Goal: Transaction & Acquisition: Purchase product/service

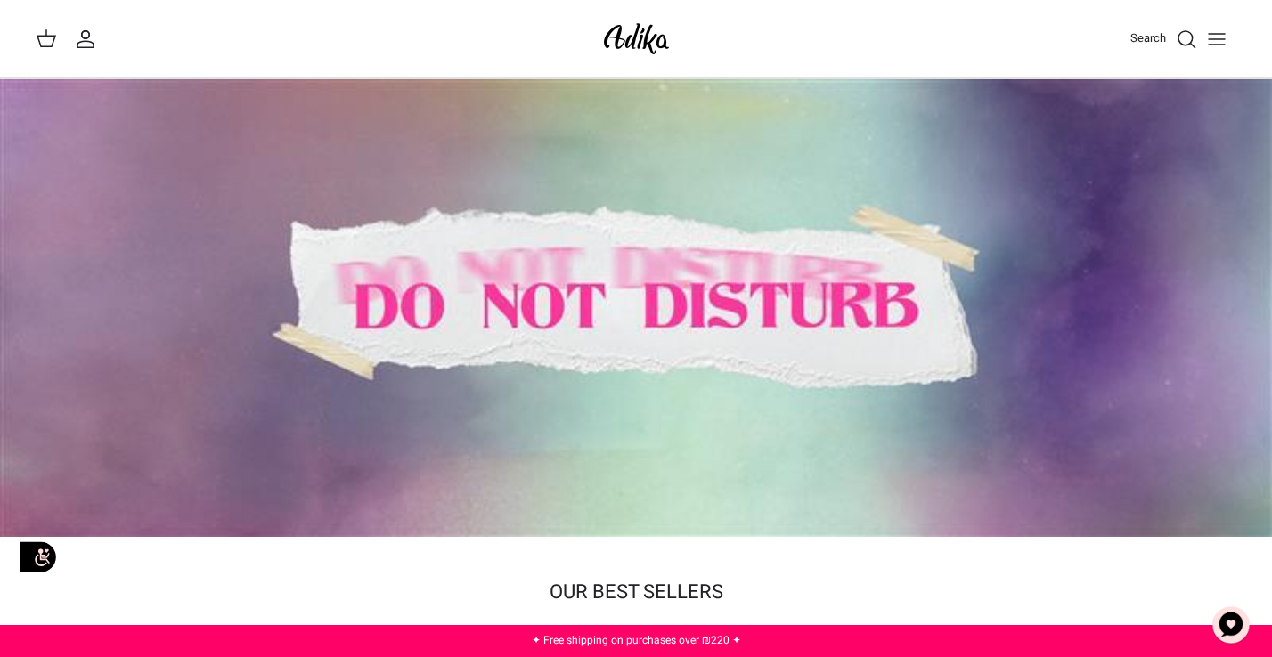
click at [496, 258] on div at bounding box center [636, 308] width 1272 height 458
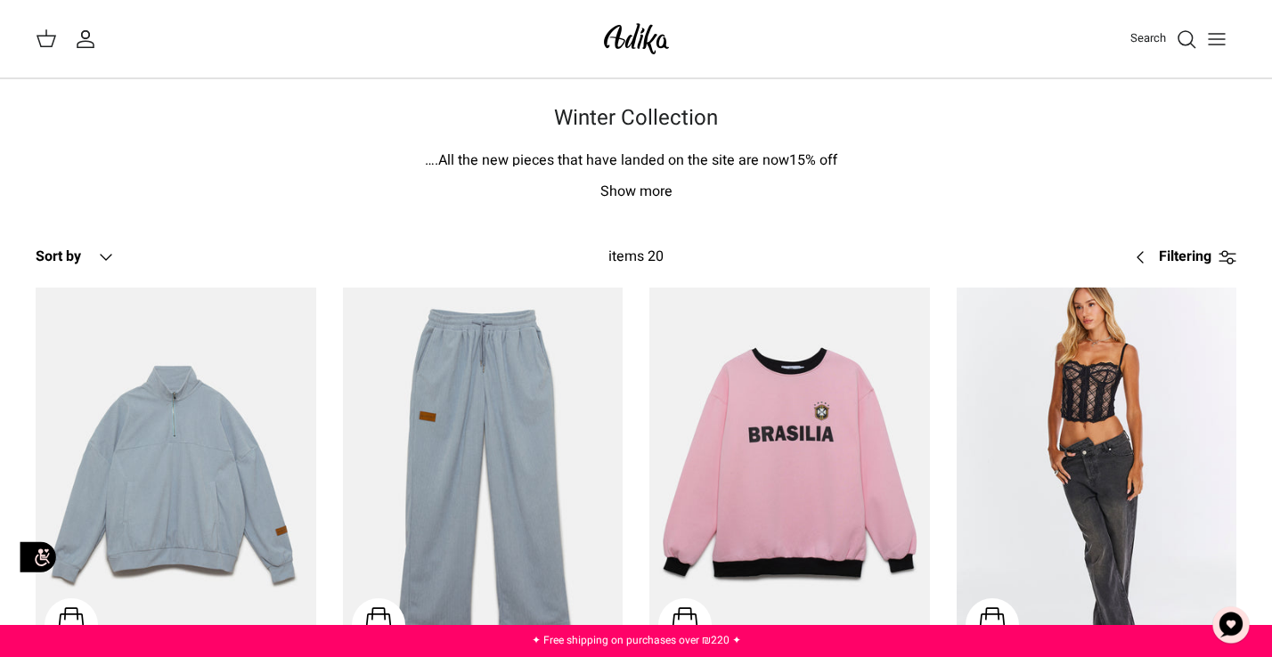
click at [1213, 39] on line "Toggle menu" at bounding box center [1217, 39] width 16 height 0
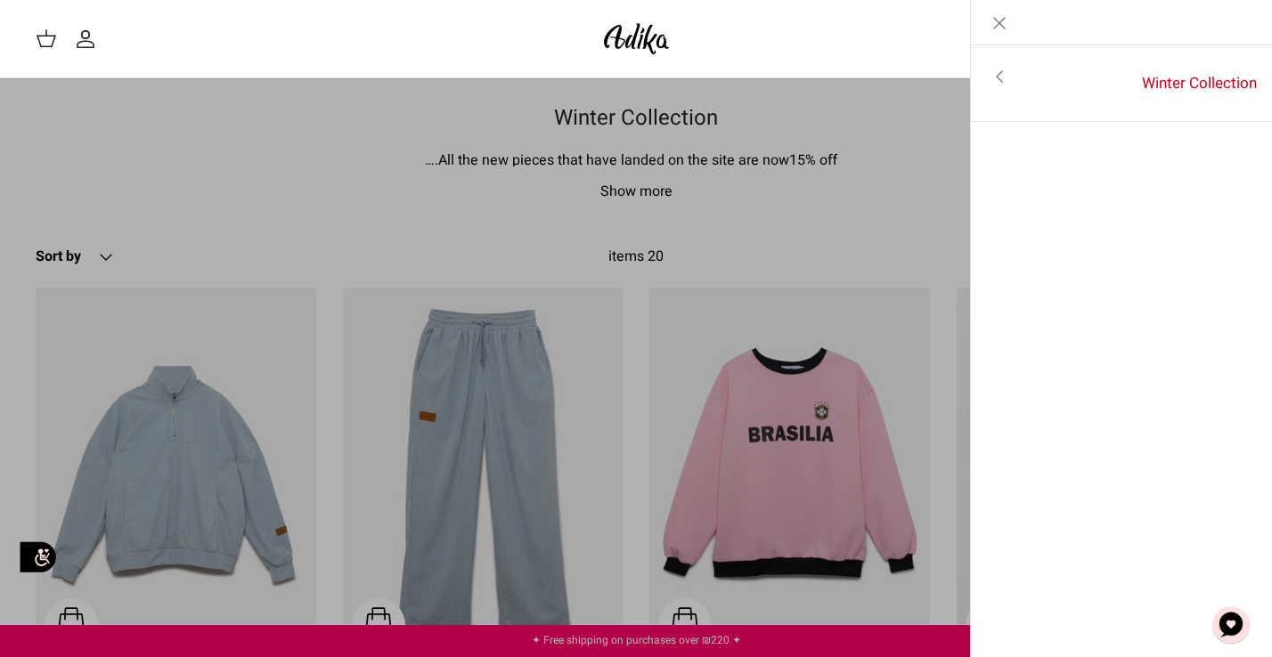
click at [1000, 80] on icon "Toggle menu" at bounding box center [999, 76] width 21 height 21
click at [1206, 82] on font "For all items" at bounding box center [1205, 78] width 83 height 22
